Goal: Navigation & Orientation: Find specific page/section

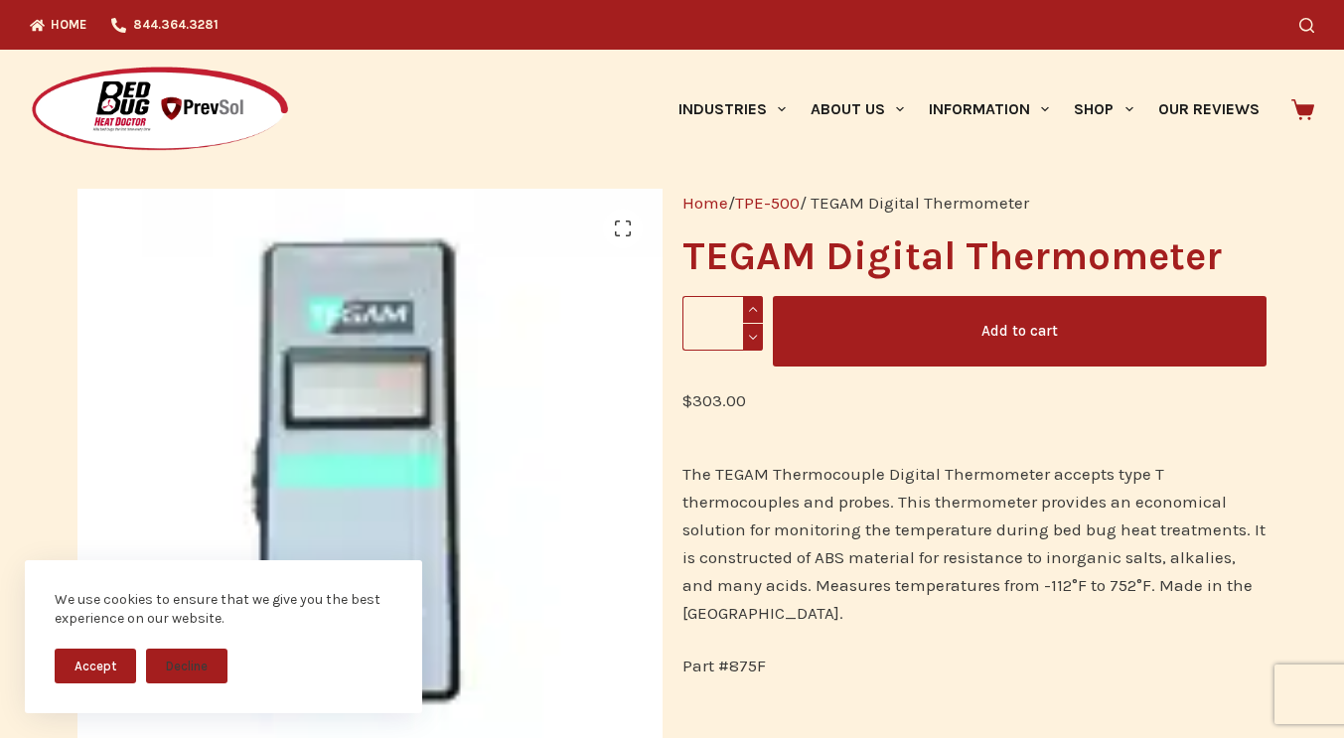
click at [99, 673] on button "Accept" at bounding box center [95, 665] width 81 height 35
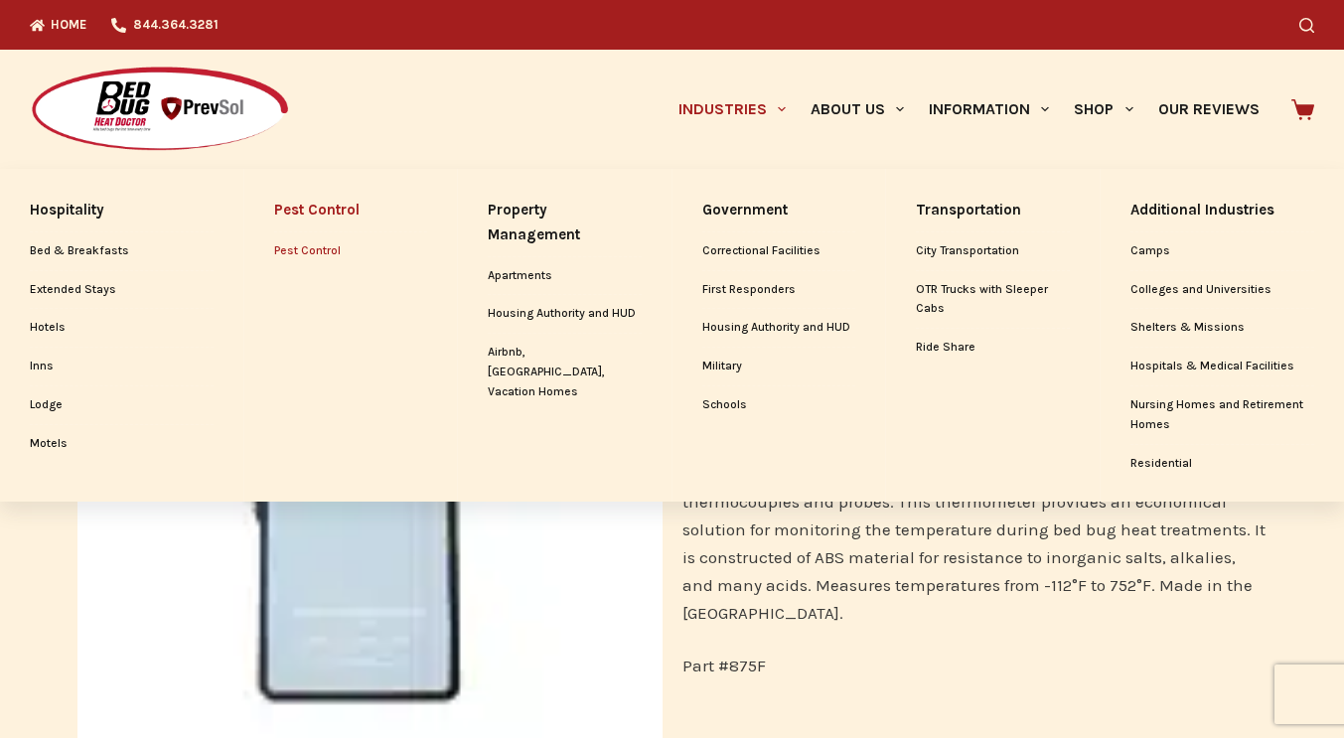
click at [309, 246] on link "Pest Control" at bounding box center [351, 251] width 154 height 38
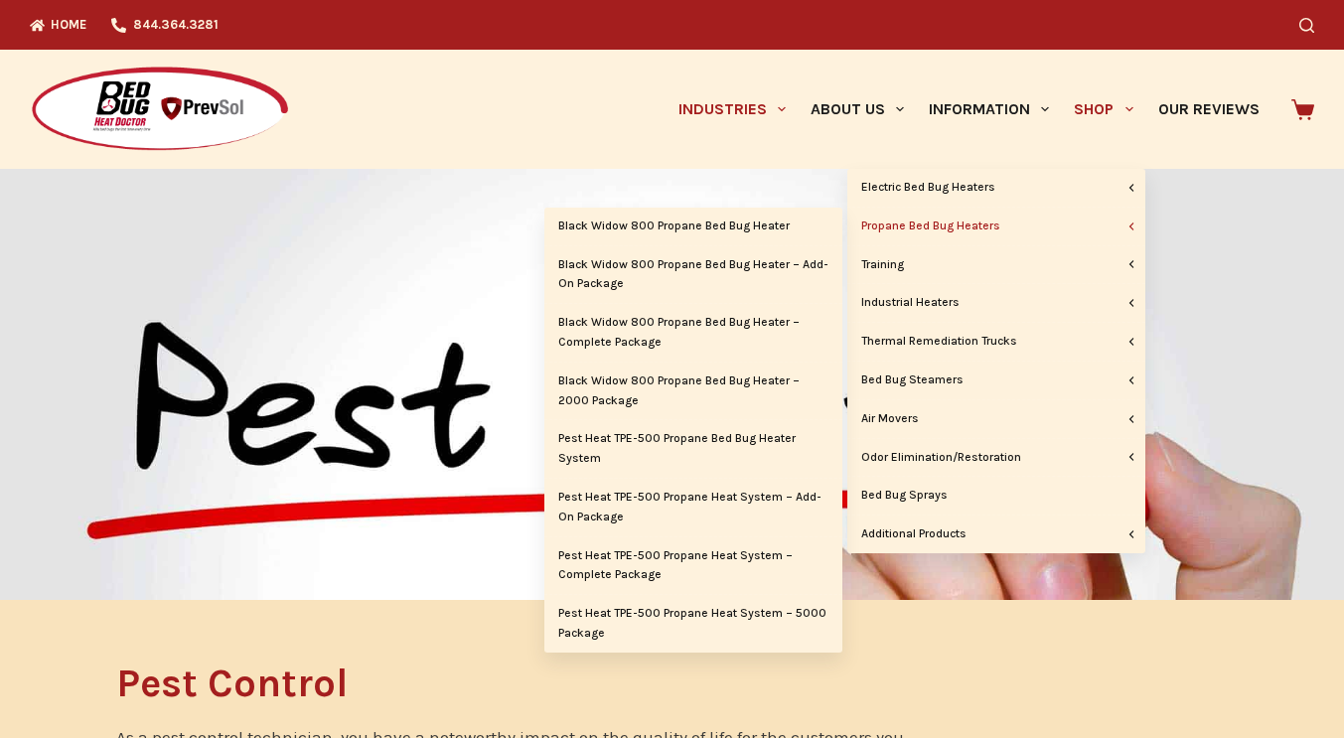
click at [1001, 223] on link "Propane Bed Bug Heaters" at bounding box center [996, 227] width 298 height 38
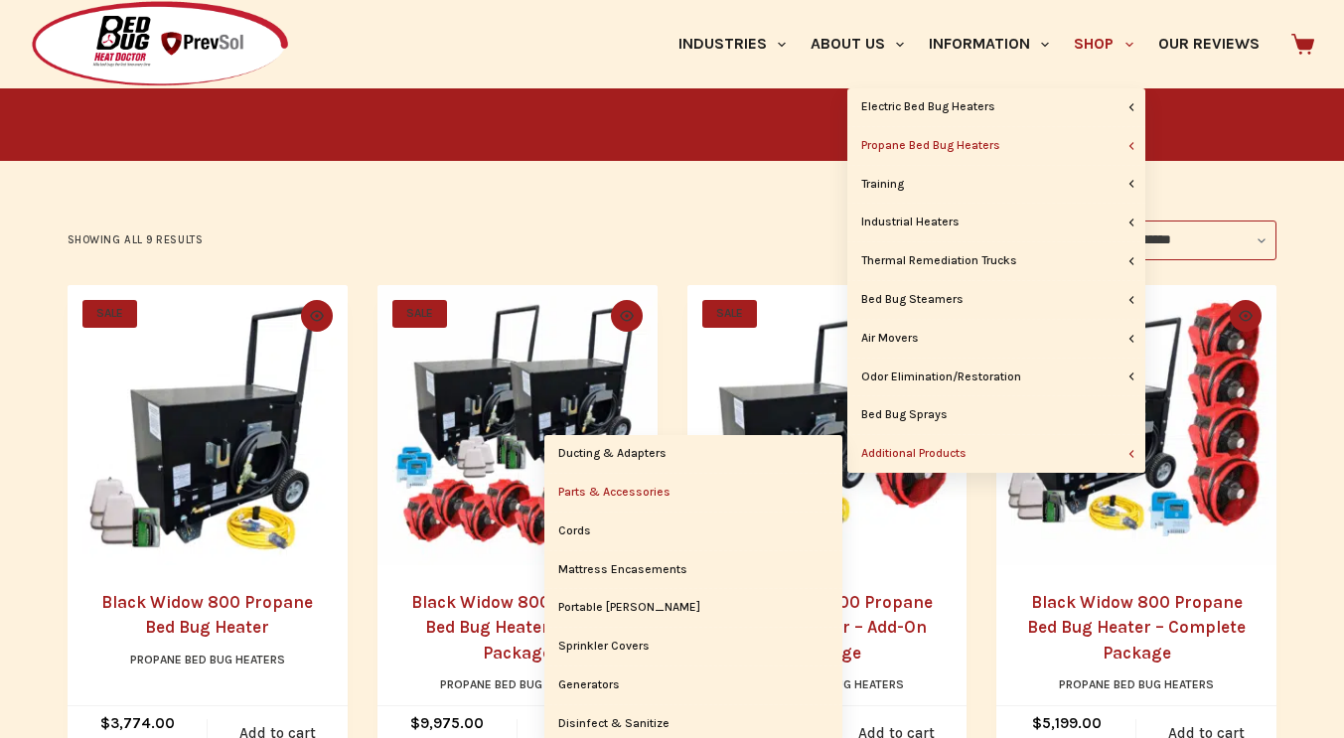
scroll to position [298, 0]
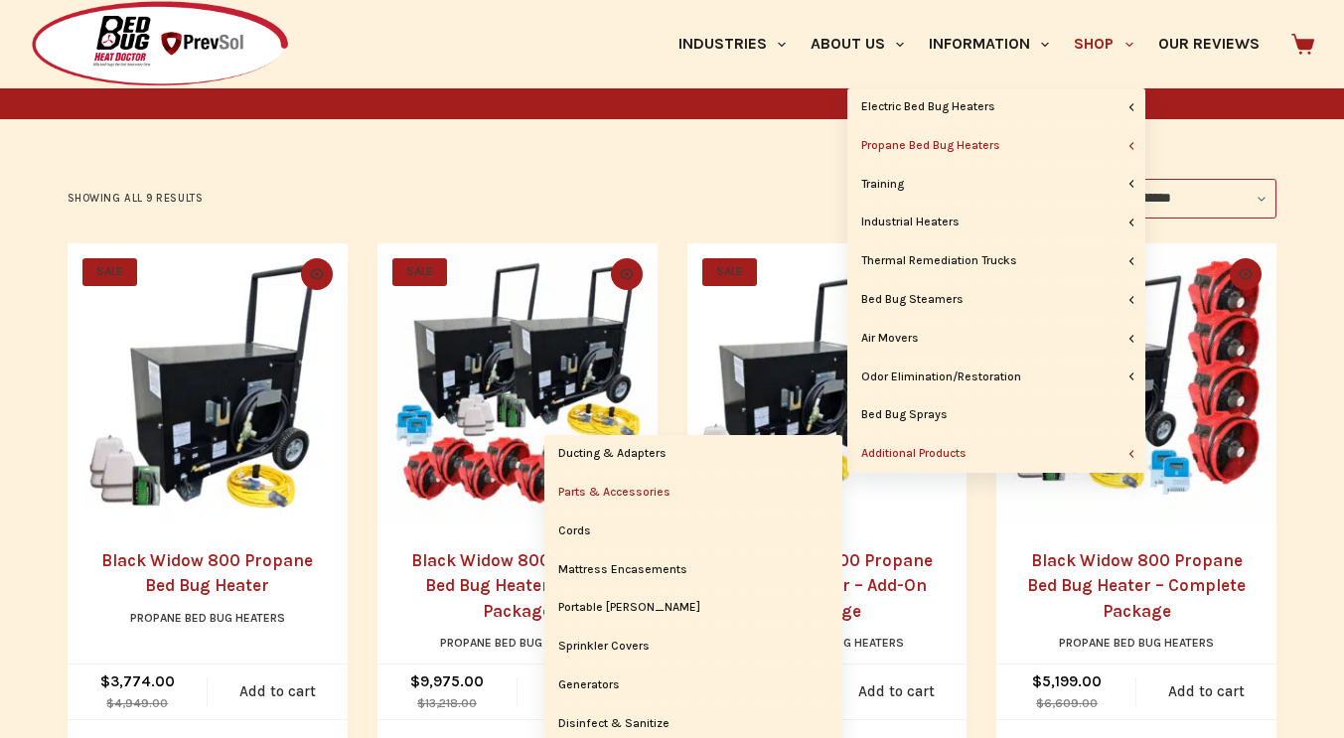
click at [650, 495] on link "Parts & Accessories" at bounding box center [693, 493] width 298 height 38
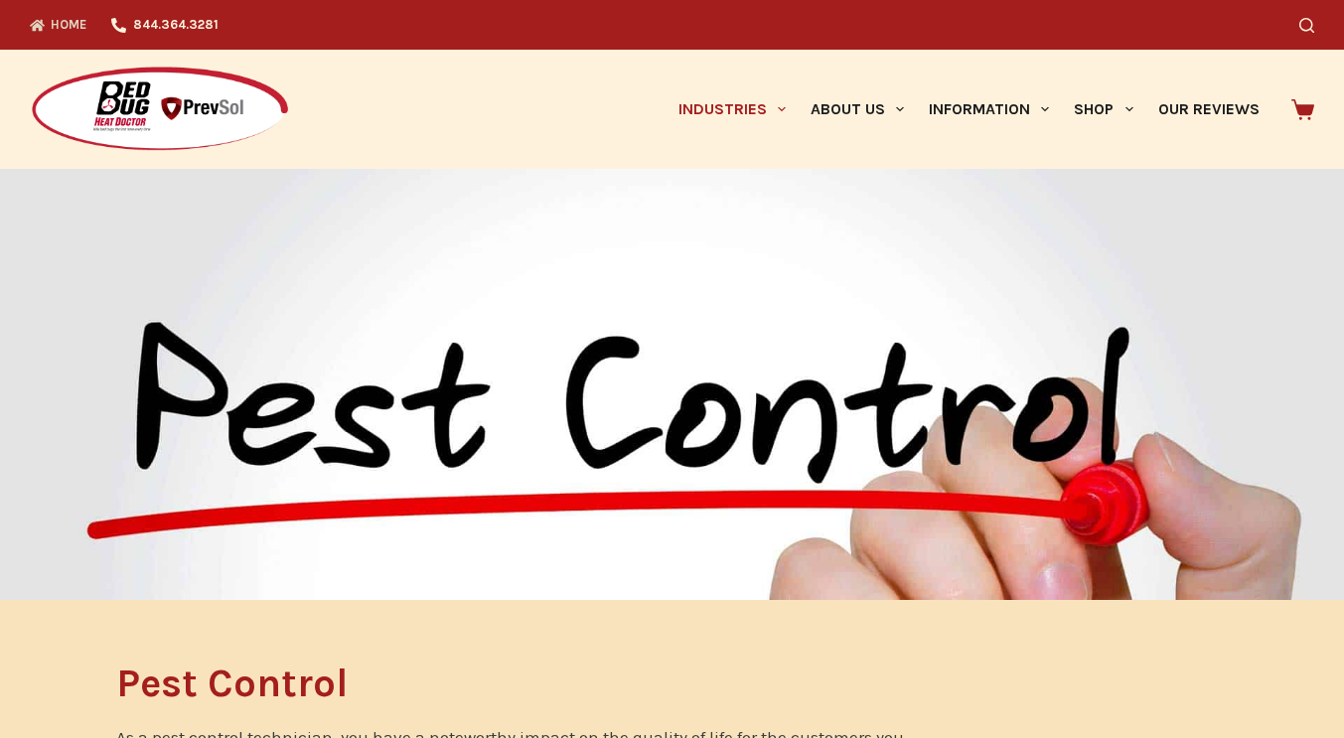
click at [73, 20] on link "Home" at bounding box center [65, 25] width 70 height 50
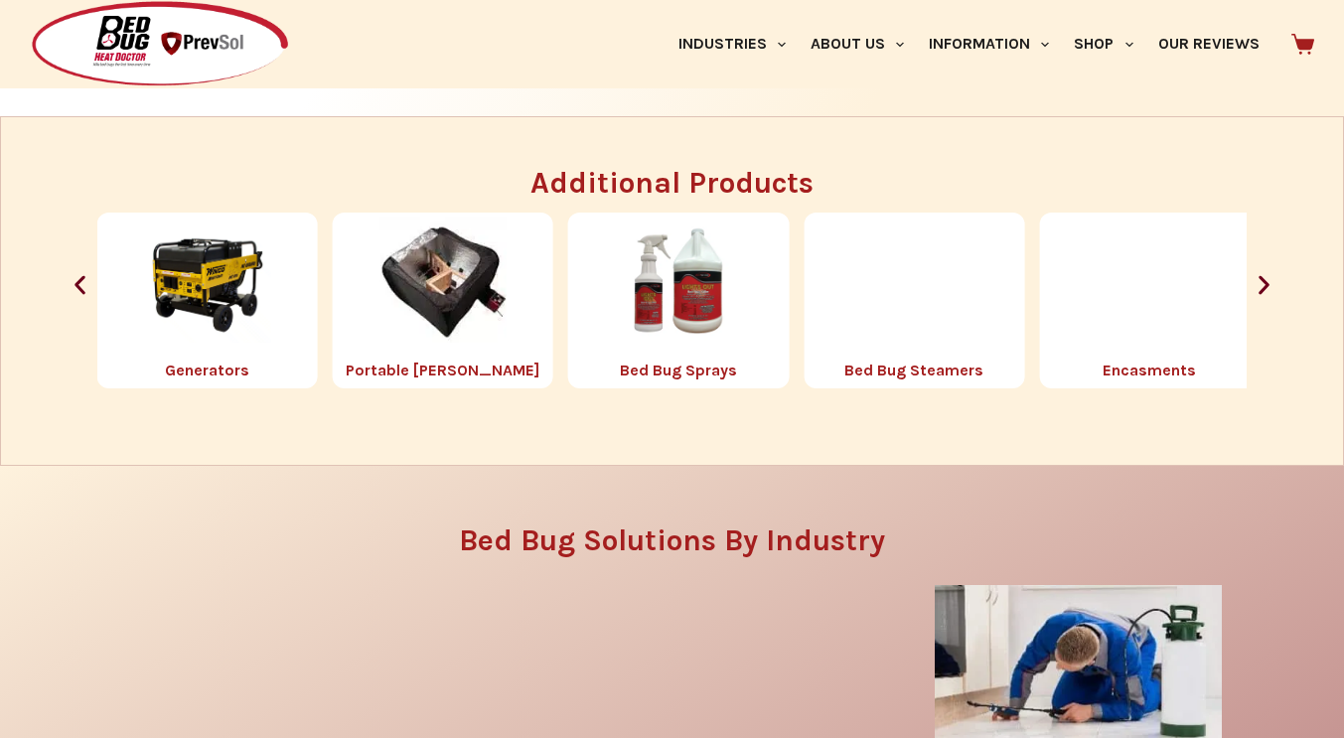
scroll to position [2185, 0]
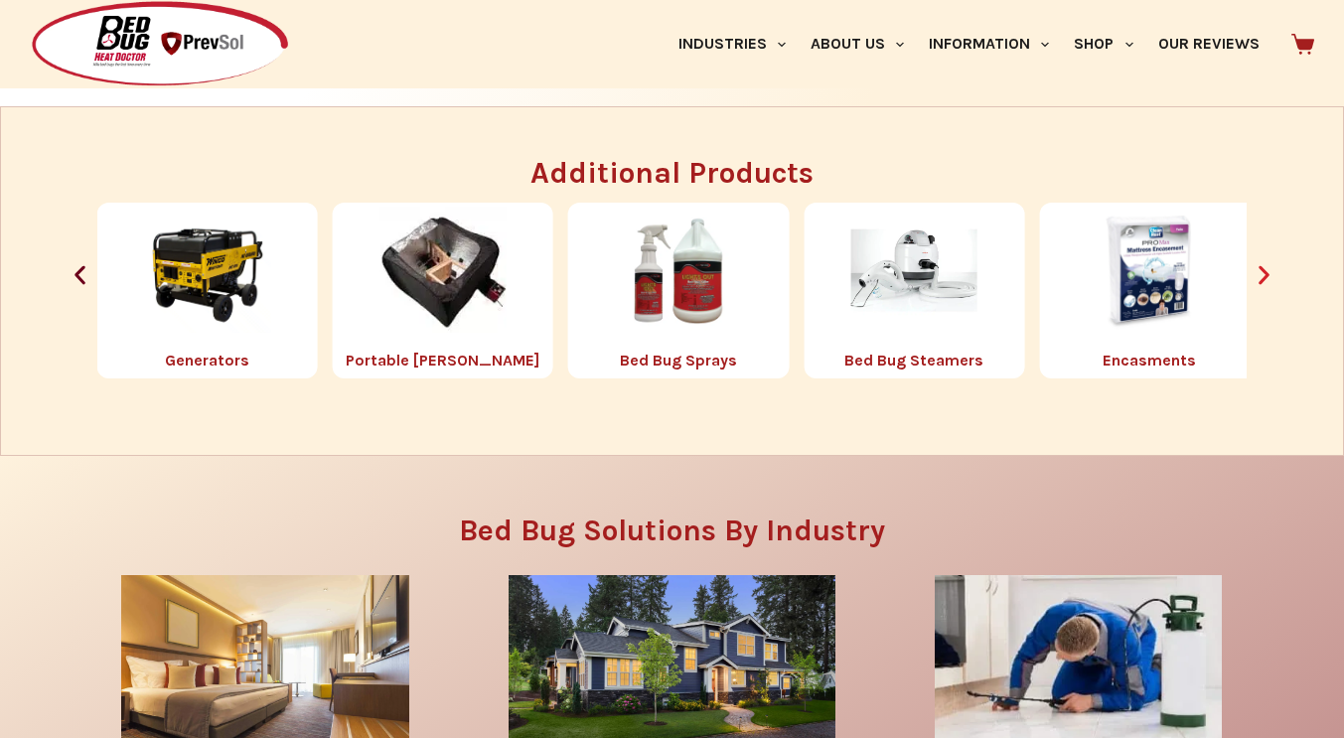
click at [1269, 280] on icon "Next slide" at bounding box center [1263, 275] width 25 height 25
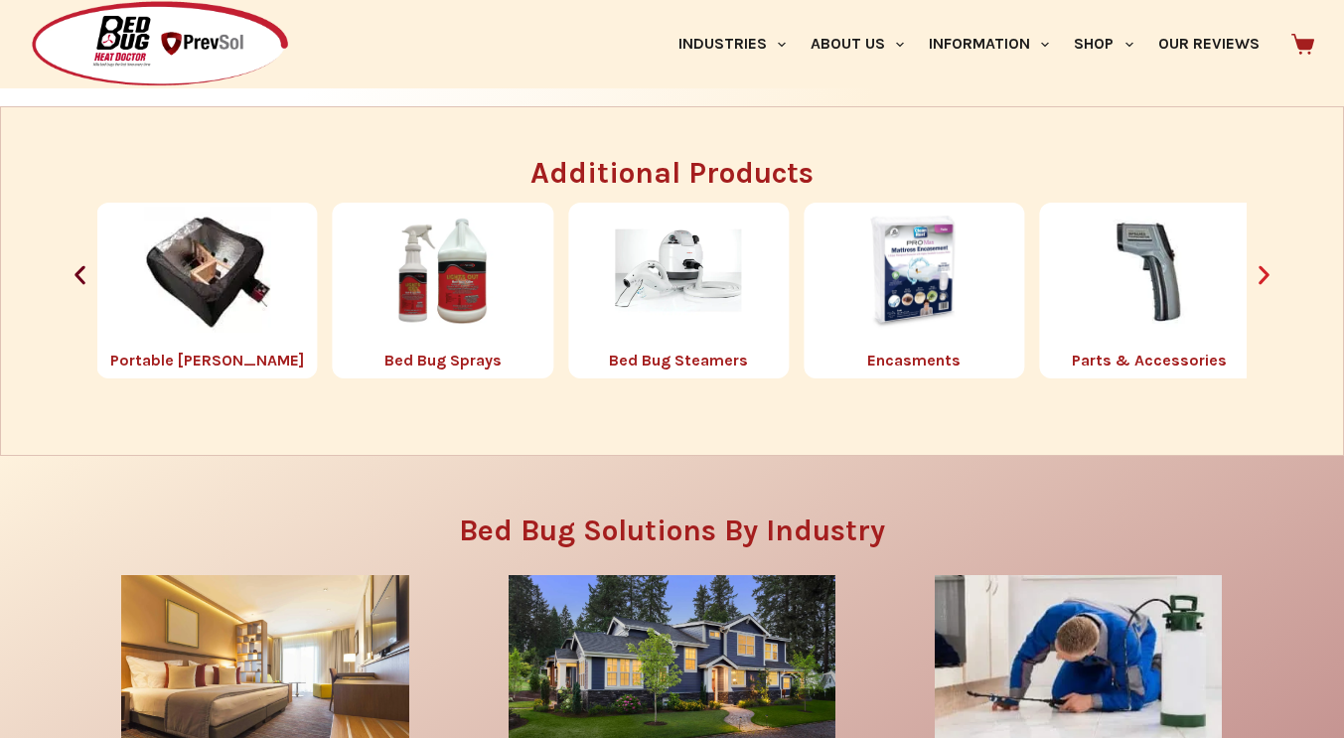
click at [1269, 280] on icon "Next slide" at bounding box center [1263, 275] width 25 height 25
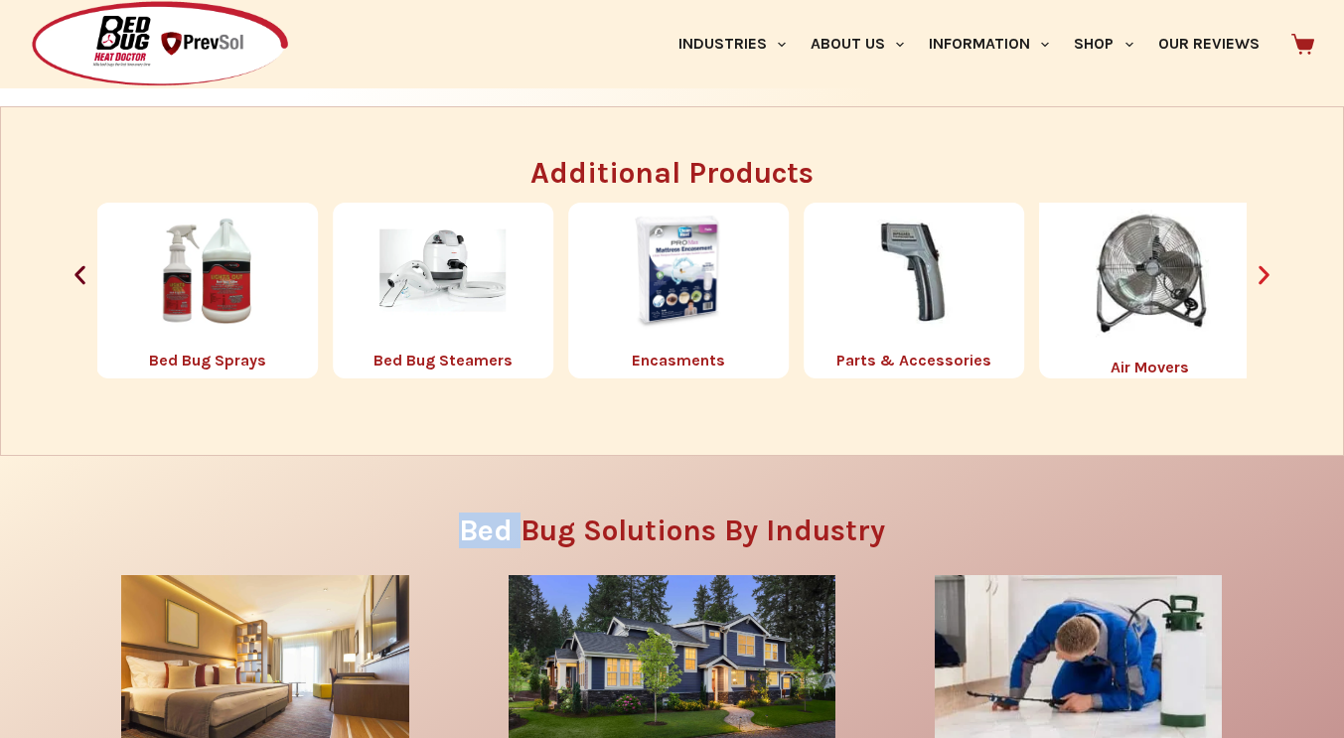
click at [1269, 280] on icon "Next slide" at bounding box center [1263, 275] width 25 height 25
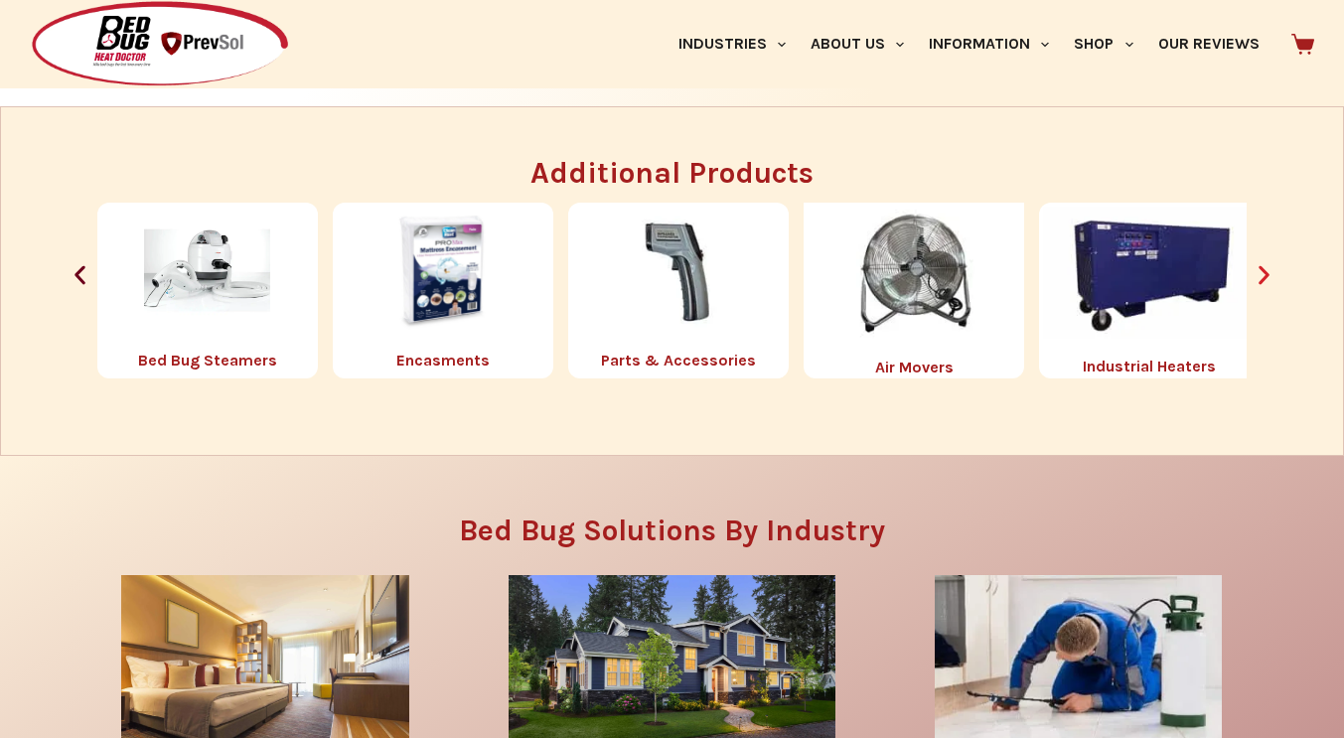
click at [1269, 280] on icon "Next slide" at bounding box center [1263, 275] width 25 height 25
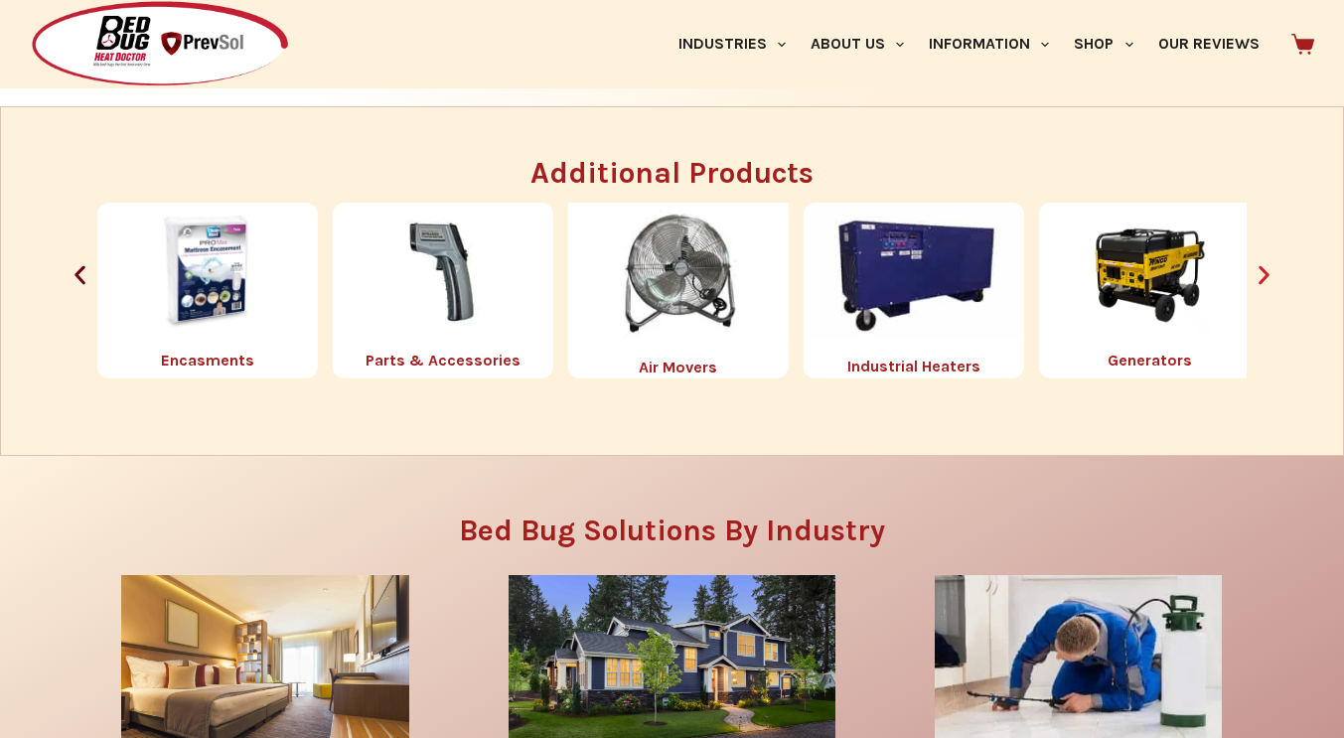
click at [1269, 280] on icon "Next slide" at bounding box center [1263, 275] width 25 height 25
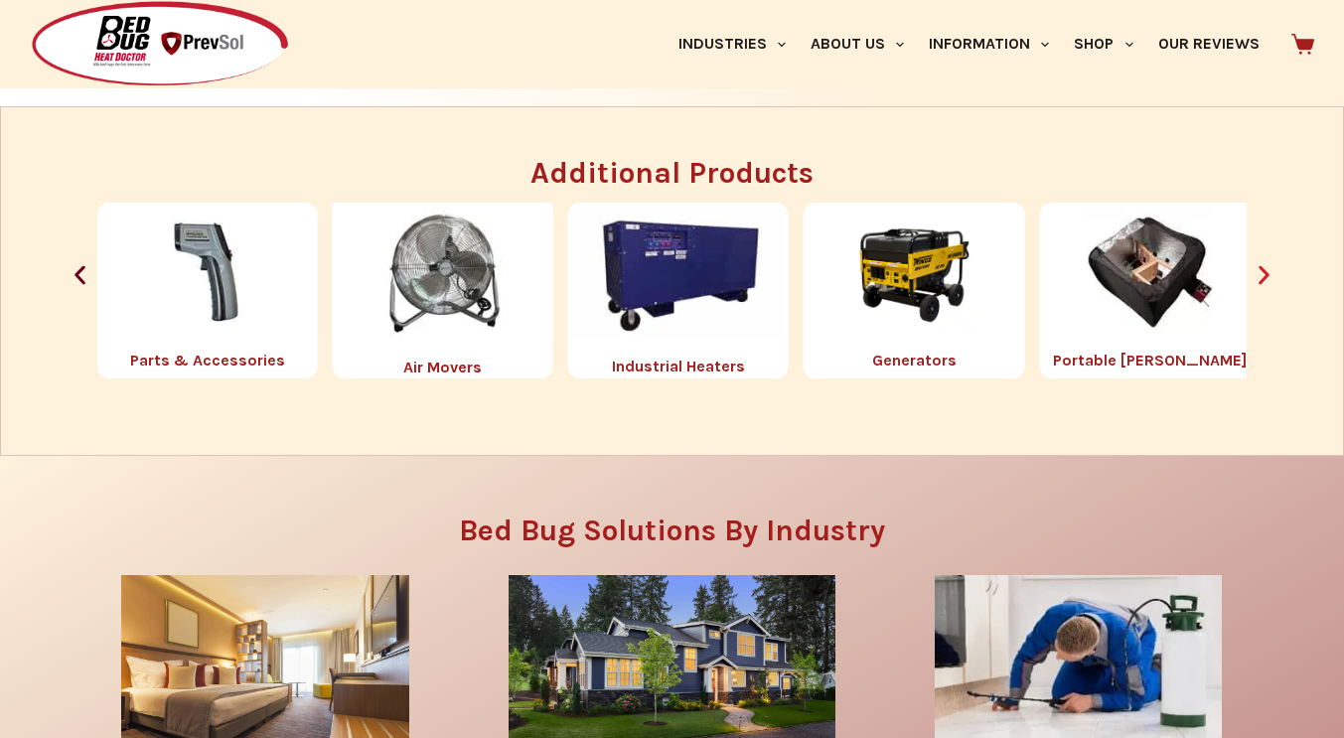
click at [1269, 280] on icon "Next slide" at bounding box center [1263, 275] width 25 height 25
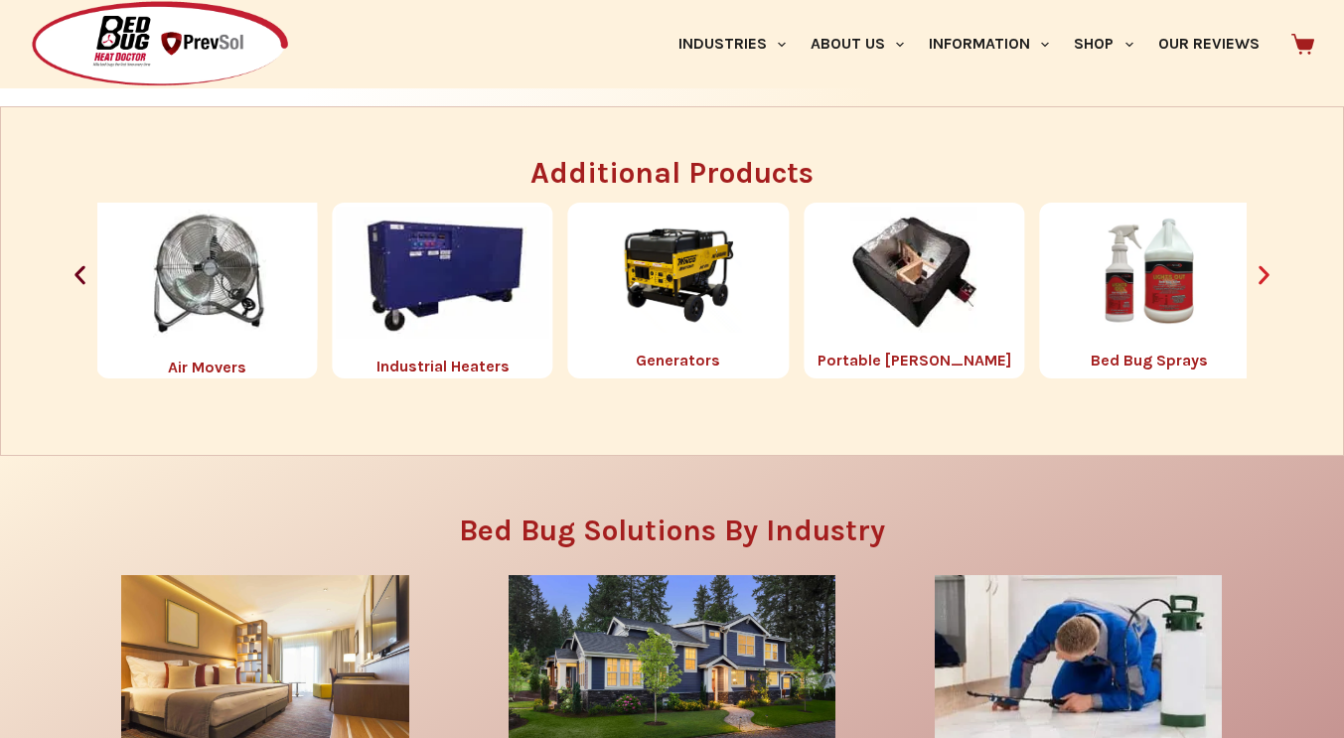
click at [1269, 280] on icon "Next slide" at bounding box center [1263, 275] width 25 height 25
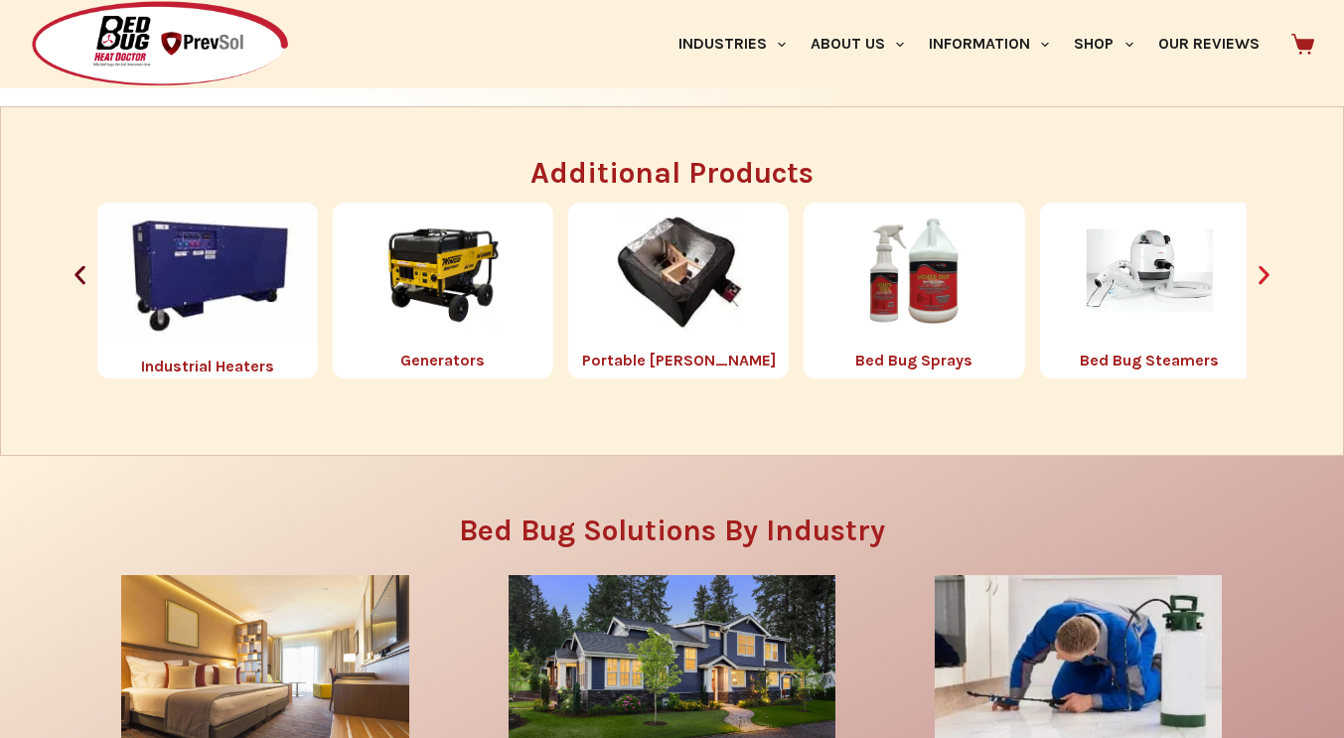
click at [1269, 280] on icon "Next slide" at bounding box center [1263, 275] width 25 height 25
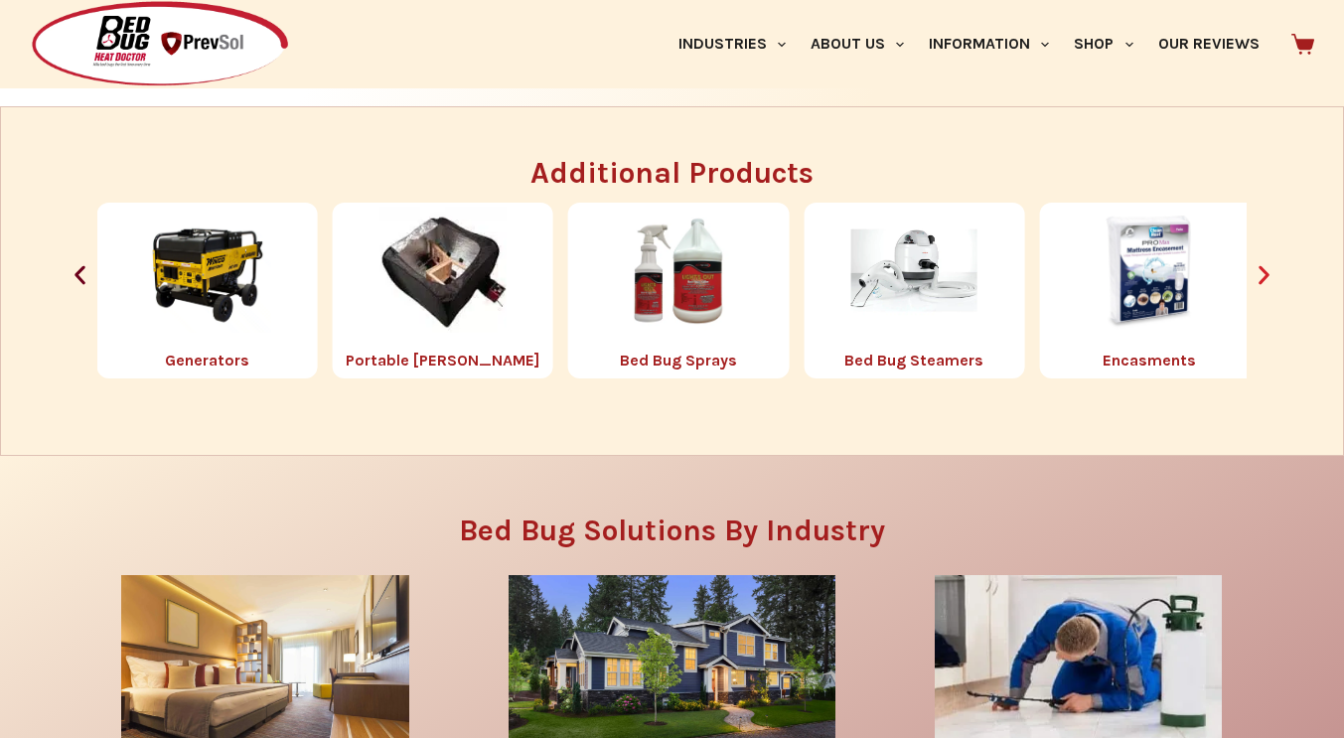
click at [1269, 280] on icon "Next slide" at bounding box center [1263, 275] width 25 height 25
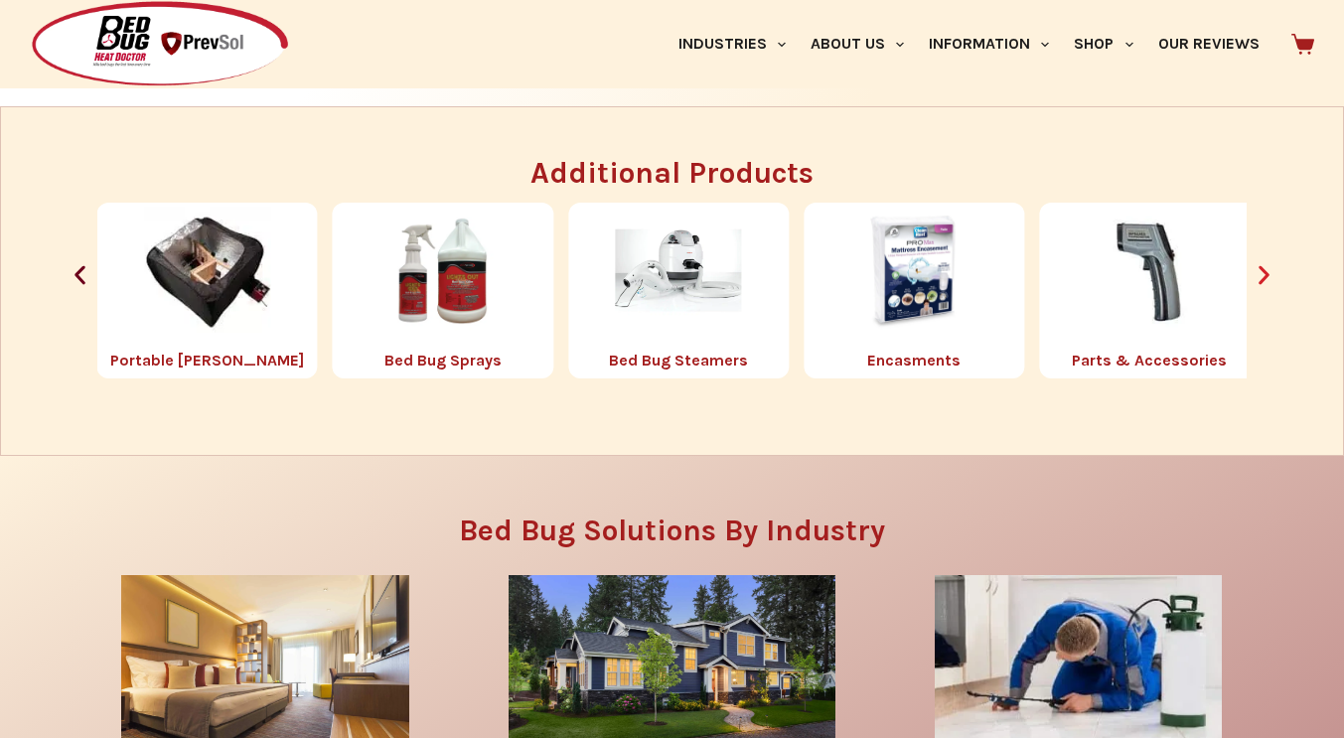
click at [1269, 280] on icon "Next slide" at bounding box center [1263, 275] width 25 height 25
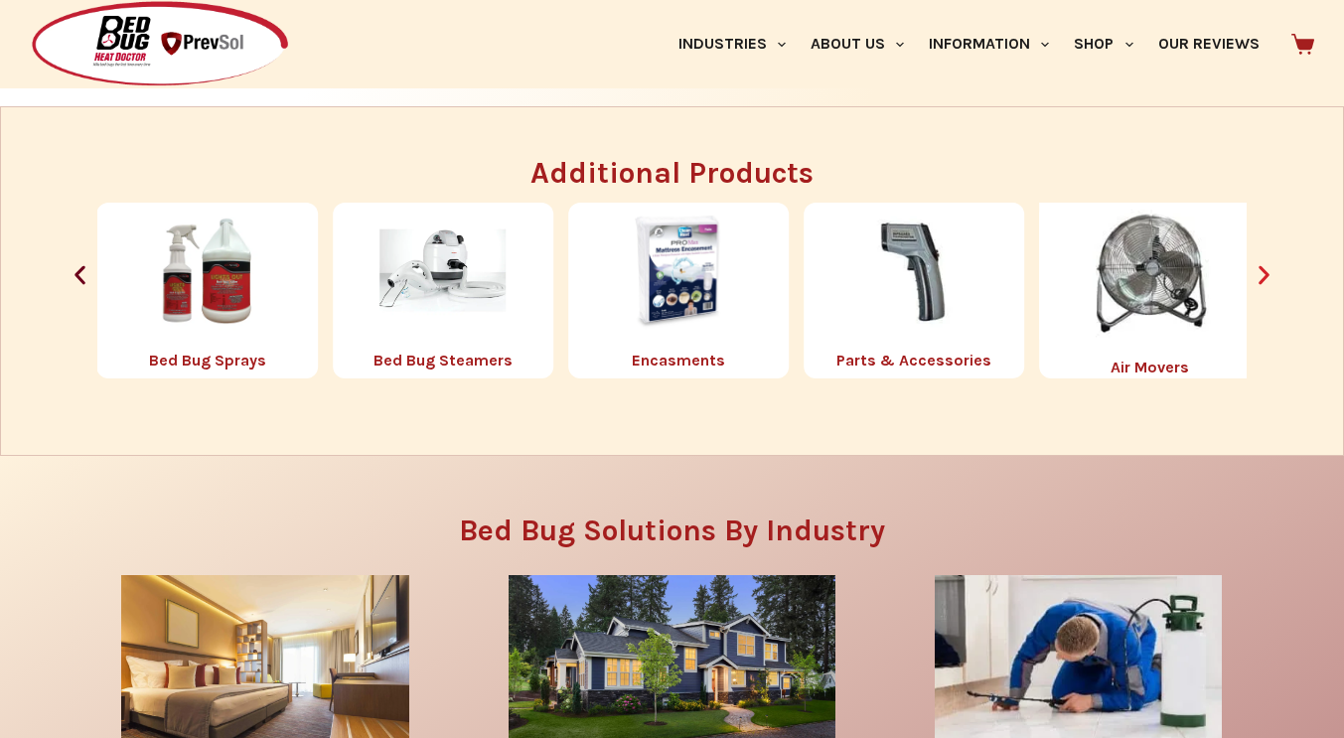
click at [1269, 280] on icon "Next slide" at bounding box center [1263, 275] width 25 height 25
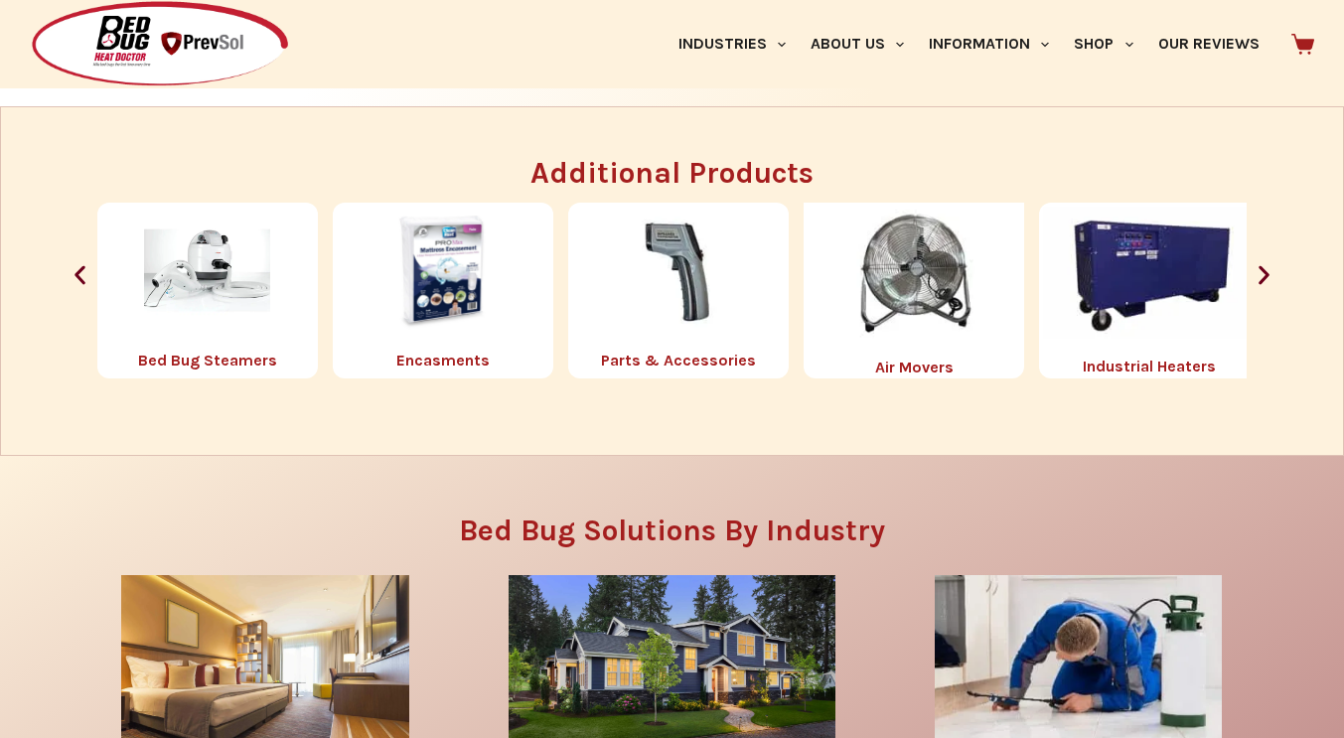
click at [667, 268] on img "8 / 8" at bounding box center [679, 270] width 126 height 126
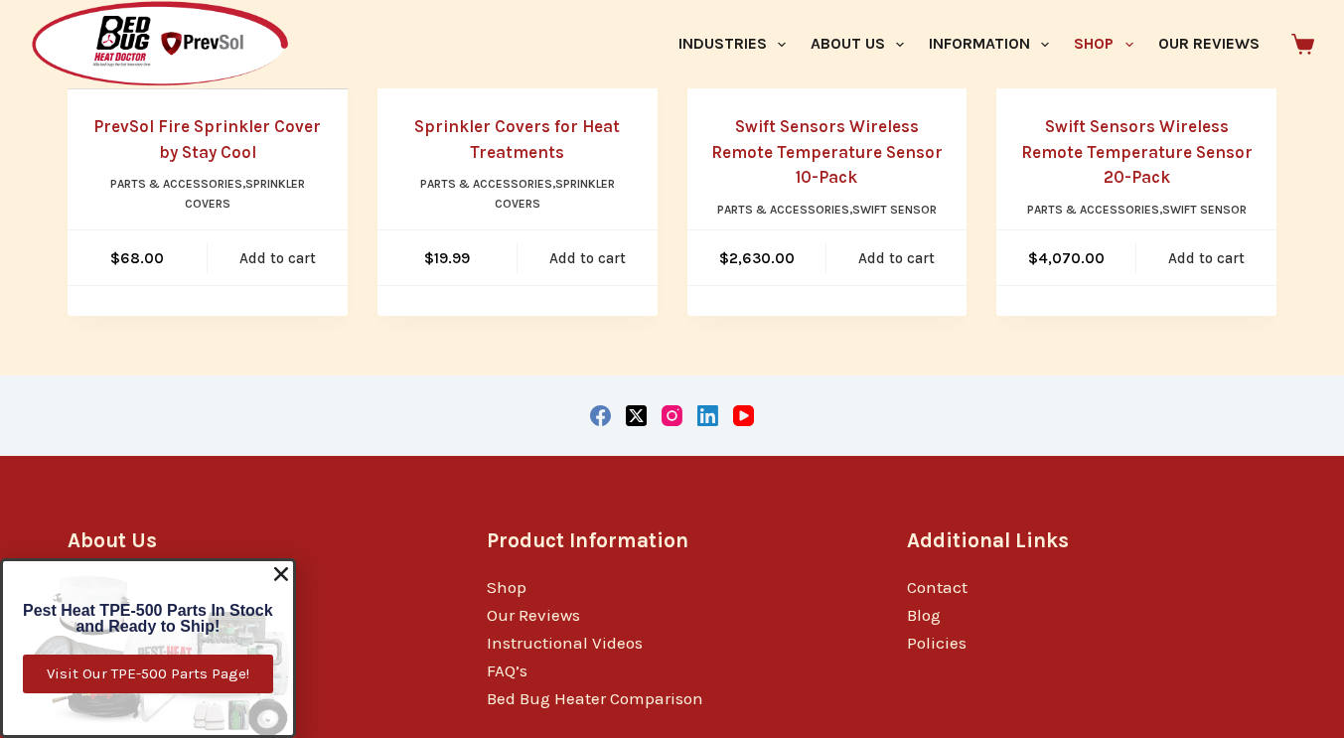
scroll to position [1451, 0]
